Goal: Task Accomplishment & Management: Complete application form

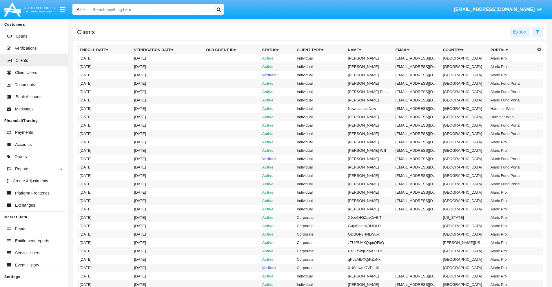
click at [537, 32] on icon at bounding box center [537, 32] width 4 height 5
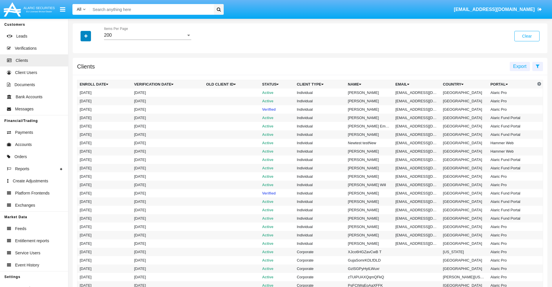
click at [86, 36] on icon "button" at bounding box center [85, 36] width 3 height 4
click at [90, 98] on span "Email" at bounding box center [90, 98] width 12 height 7
click at [80, 101] on input "Email" at bounding box center [79, 101] width 0 height 0
checkbox input "true"
click at [86, 36] on icon "button" at bounding box center [85, 36] width 3 height 4
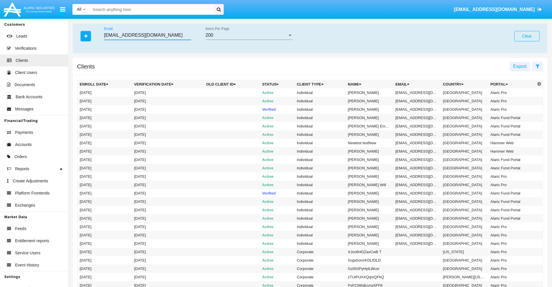
type input "[EMAIL_ADDRESS][DOMAIN_NAME]"
click at [419, 93] on td "[EMAIL_ADDRESS][DOMAIN_NAME]" at bounding box center [416, 93] width 47 height 8
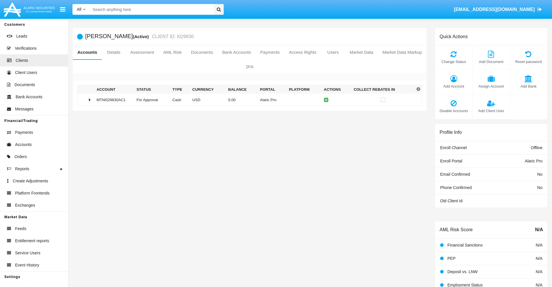
click at [528, 86] on span "Add Bank" at bounding box center [527, 87] width 31 height 6
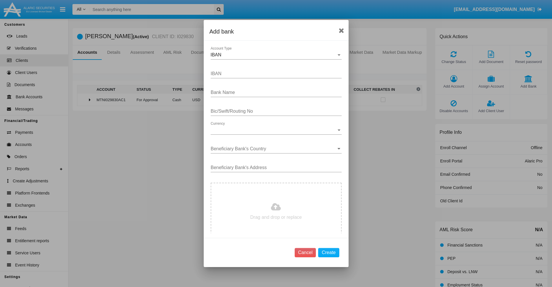
click at [274, 55] on div "IBAN" at bounding box center [273, 54] width 126 height 5
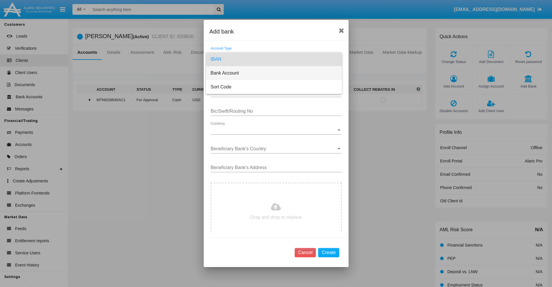
click at [274, 73] on span "Bank Account" at bounding box center [273, 73] width 127 height 14
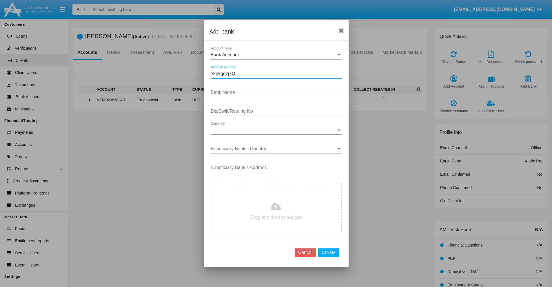
type input "e2pkgqzj7Q"
type input "[DEMOGRAPHIC_DATA]"
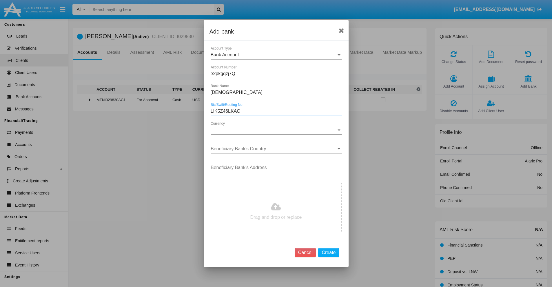
type input "LIK5Z46LKAC"
click at [274, 130] on span "Currency" at bounding box center [273, 130] width 126 height 5
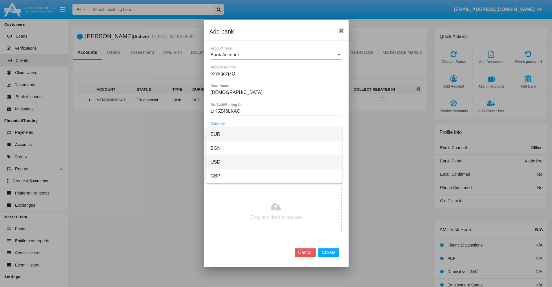
click at [274, 162] on span "USD" at bounding box center [273, 162] width 127 height 14
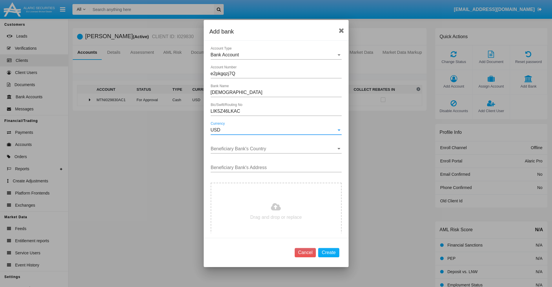
click at [274, 149] on input "Beneficiary Bank's Country" at bounding box center [275, 148] width 131 height 5
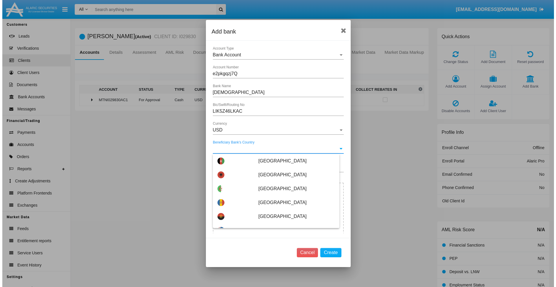
scroll to position [1246, 0]
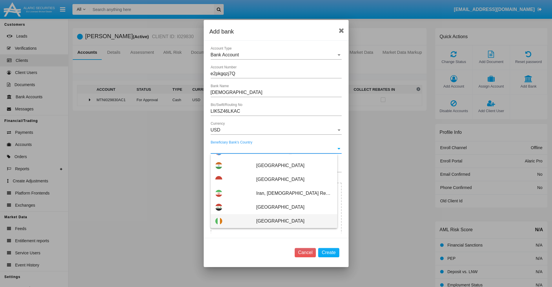
click at [291, 221] on span "[GEOGRAPHIC_DATA]" at bounding box center [294, 222] width 76 height 14
type input "[GEOGRAPHIC_DATA]"
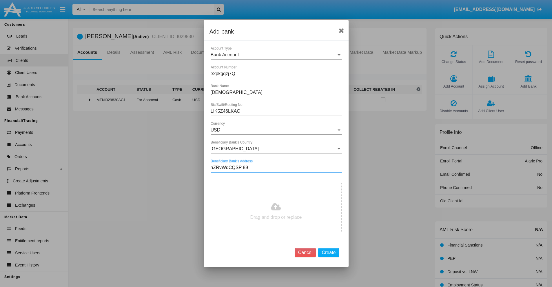
type input "nZRvWqCQSP 891"
type input "C:\fakepath\bank-statement.png"
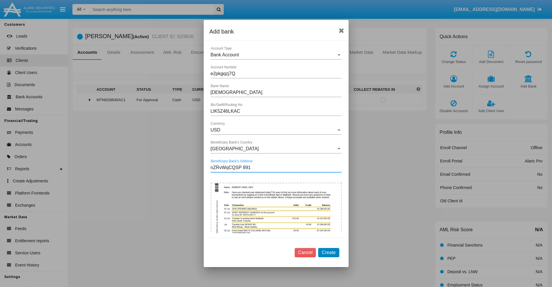
click at [328, 253] on button "Create" at bounding box center [328, 252] width 21 height 9
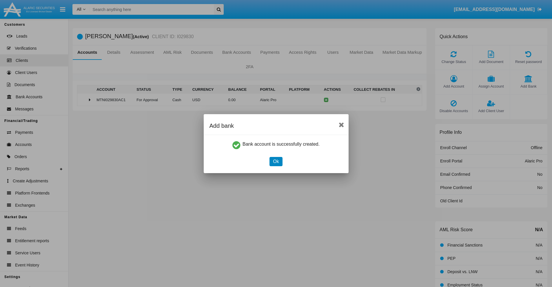
click at [276, 162] on button "Ok" at bounding box center [275, 161] width 13 height 9
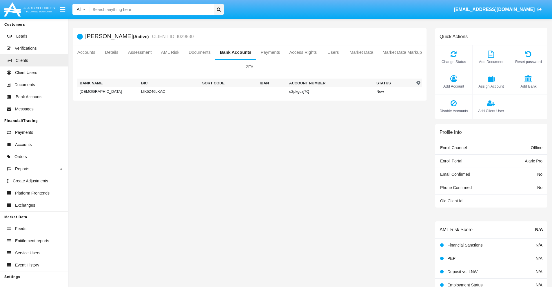
click at [108, 91] on td "[DEMOGRAPHIC_DATA]" at bounding box center [108, 91] width 62 height 9
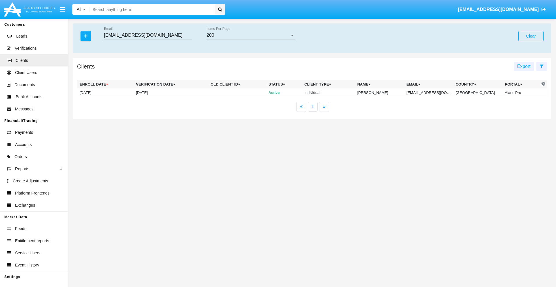
click at [531, 36] on button "Clear" at bounding box center [530, 36] width 25 height 10
click at [86, 36] on icon "button" at bounding box center [85, 36] width 3 height 4
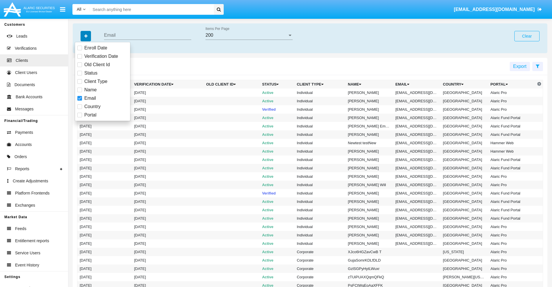
click at [86, 36] on icon "button" at bounding box center [85, 36] width 3 height 4
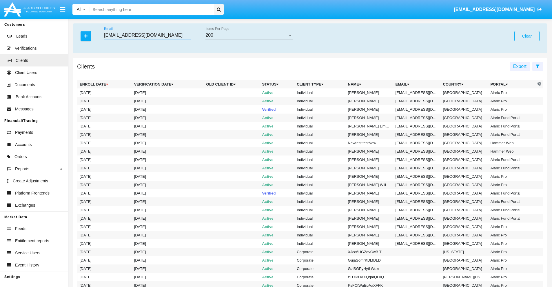
type input "[EMAIL_ADDRESS][DOMAIN_NAME]"
click at [419, 93] on td "[EMAIL_ADDRESS][DOMAIN_NAME]" at bounding box center [416, 93] width 47 height 8
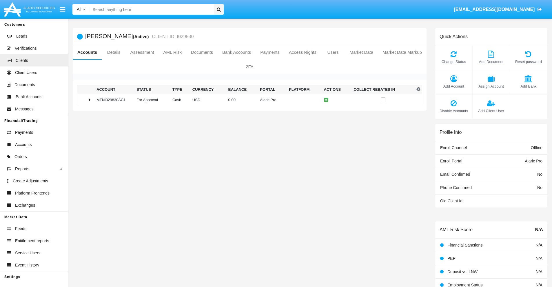
click at [528, 86] on span "Add Bank" at bounding box center [527, 87] width 31 height 6
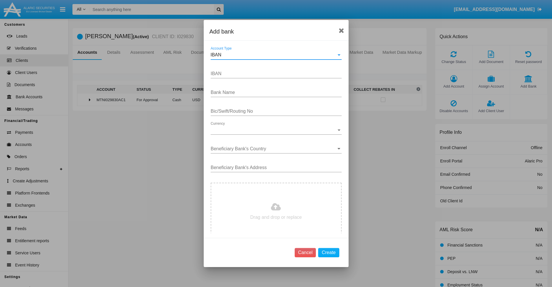
click at [274, 55] on div "IBAN" at bounding box center [273, 54] width 126 height 5
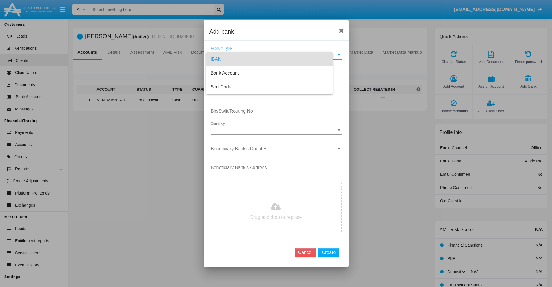
click at [274, 59] on span "IBAN" at bounding box center [268, 59] width 117 height 14
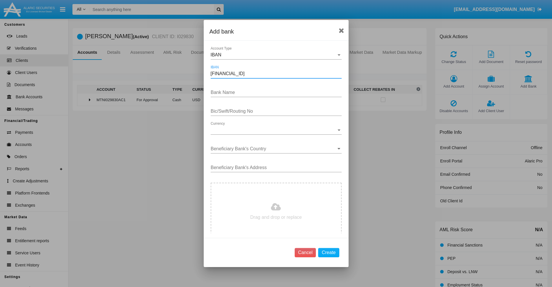
type input "[FINANCIAL_ID]"
type input "NHDFHvBWFqNPaZe"
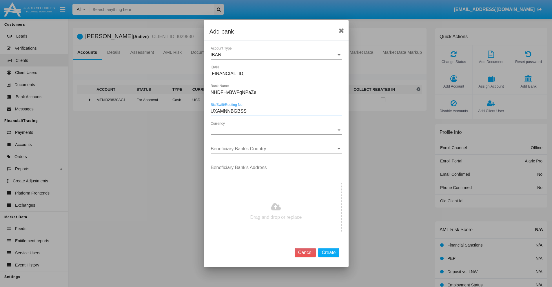
type input "UXAMNNBGBSS"
click at [274, 130] on span "Currency" at bounding box center [273, 130] width 126 height 5
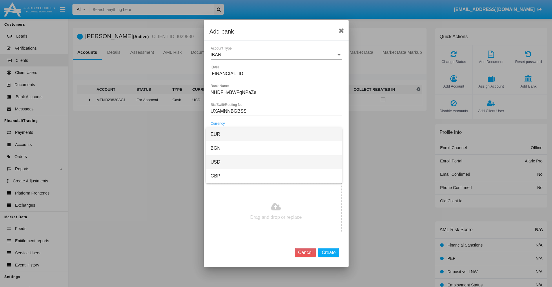
click at [274, 162] on span "USD" at bounding box center [273, 162] width 127 height 14
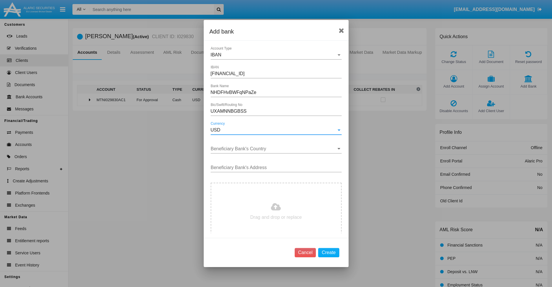
click at [274, 149] on input "Beneficiary Bank's Country" at bounding box center [275, 148] width 131 height 5
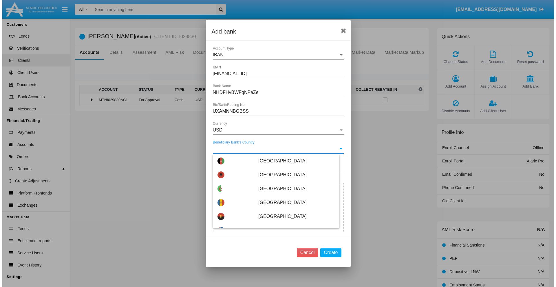
scroll to position [2358, 0]
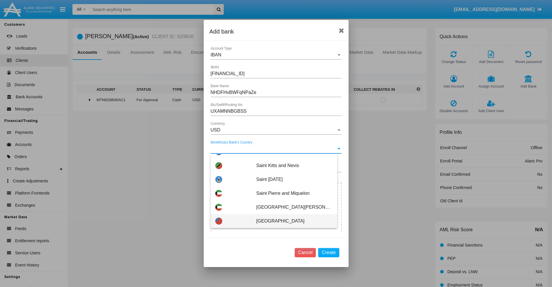
click at [291, 221] on span "[GEOGRAPHIC_DATA]" at bounding box center [294, 222] width 76 height 14
type input "[GEOGRAPHIC_DATA]"
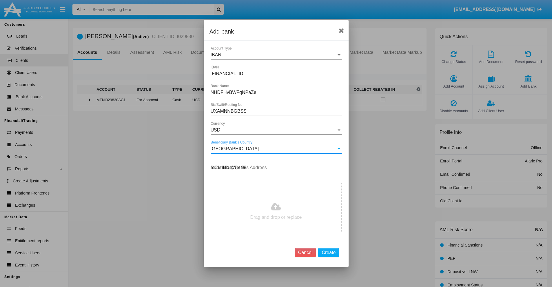
type input "mCLuHNeWjx 984"
type input "C:\fakepath\bank-statement.png"
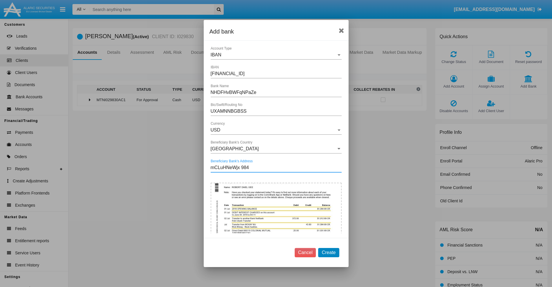
click at [328, 253] on button "Create" at bounding box center [328, 252] width 21 height 9
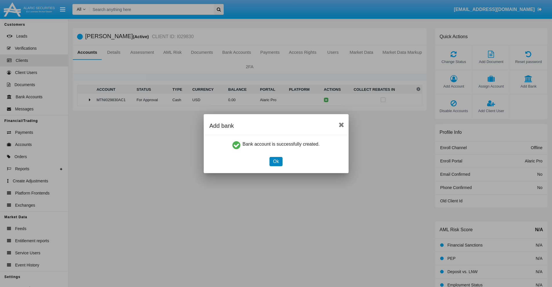
click at [276, 162] on button "Ok" at bounding box center [275, 161] width 13 height 9
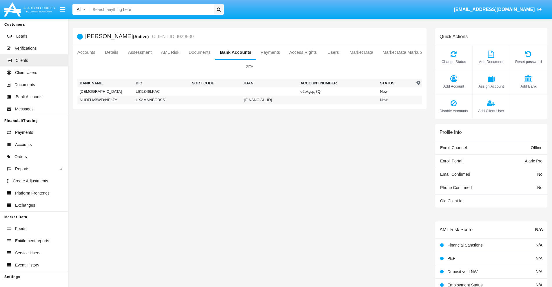
click at [105, 100] on td "NHDFHvBWFqNPaZe" at bounding box center [105, 100] width 56 height 9
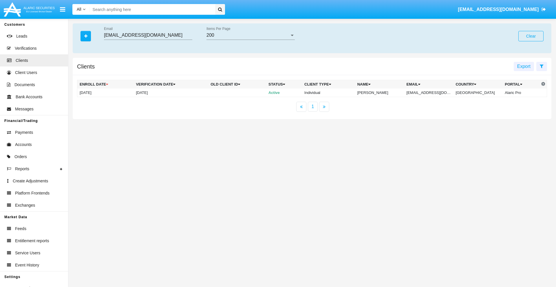
click at [531, 36] on button "Clear" at bounding box center [530, 36] width 25 height 10
click at [86, 36] on icon "button" at bounding box center [85, 36] width 3 height 4
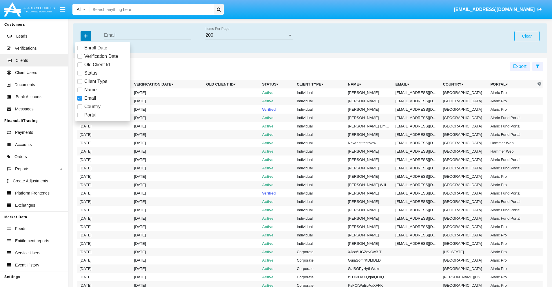
click at [86, 36] on icon "button" at bounding box center [85, 36] width 3 height 4
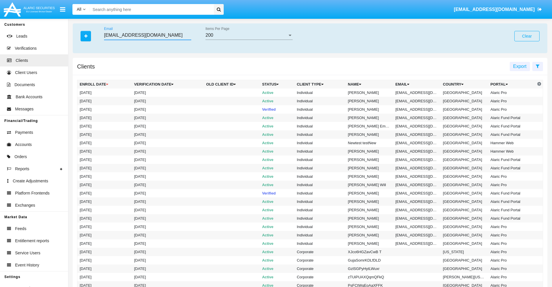
type input "[EMAIL_ADDRESS][DOMAIN_NAME]"
click at [419, 93] on td "[EMAIL_ADDRESS][DOMAIN_NAME]" at bounding box center [416, 93] width 47 height 8
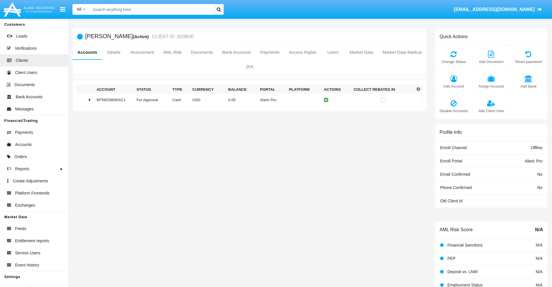
click at [528, 86] on span "Add Bank" at bounding box center [527, 87] width 31 height 6
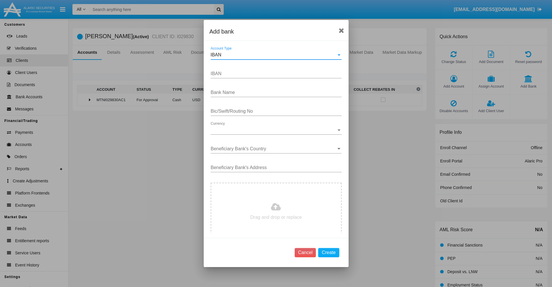
click at [274, 55] on div "IBAN" at bounding box center [273, 54] width 126 height 5
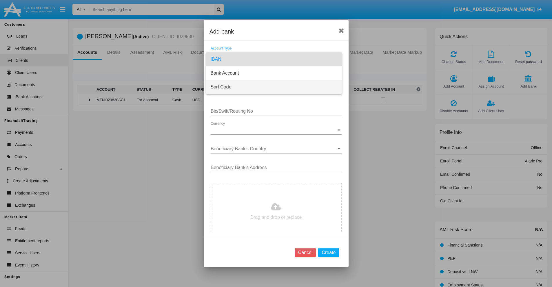
click at [274, 87] on span "Sort Code" at bounding box center [273, 87] width 127 height 14
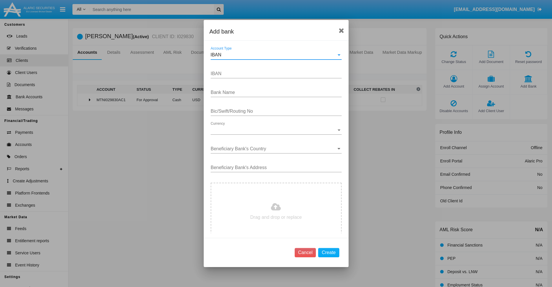
type input "[GEOGRAPHIC_DATA]"
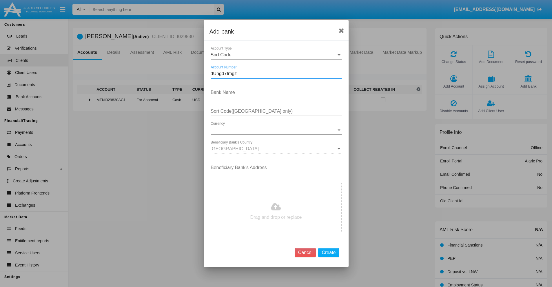
type input "dUngd7Imgz"
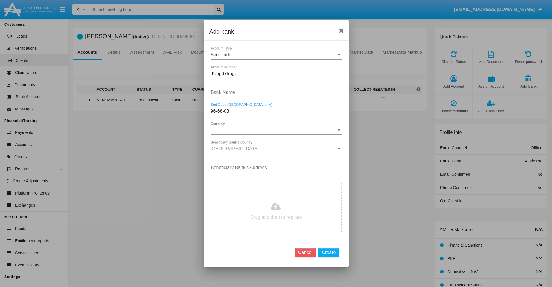
type input "96-68-08"
type input "WTgsQPmpNYokamW"
click at [274, 130] on span "Currency" at bounding box center [273, 130] width 126 height 5
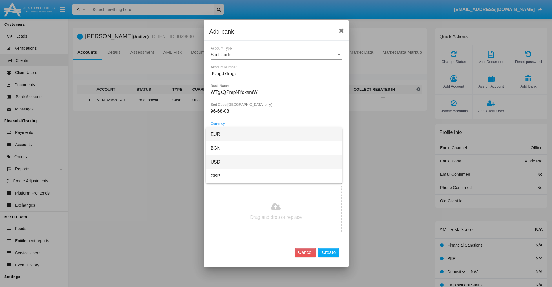
click at [274, 162] on span "USD" at bounding box center [273, 162] width 127 height 14
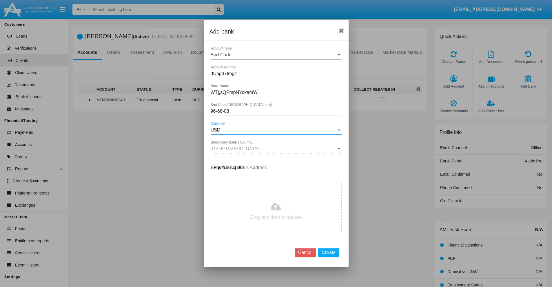
type input "EFqvYoEExj 964"
type input "C:\fakepath\bank-statement.png"
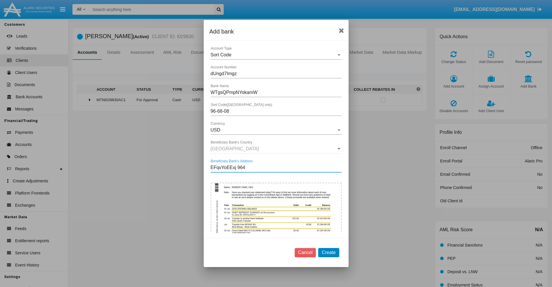
click at [328, 253] on button "Create" at bounding box center [328, 252] width 21 height 9
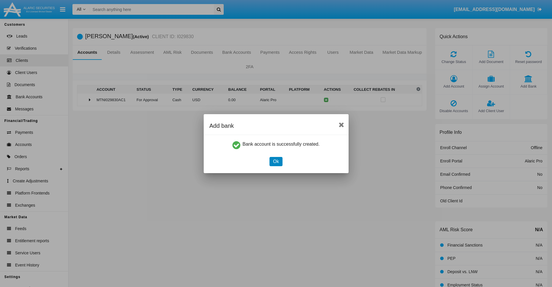
click at [276, 162] on button "Ok" at bounding box center [275, 161] width 13 height 9
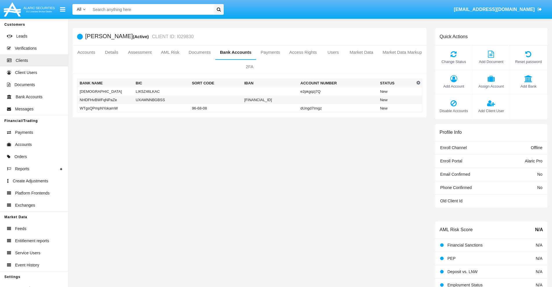
click at [105, 108] on td "WTgsQPmpNYokamW" at bounding box center [105, 108] width 56 height 9
